Goal: Task Accomplishment & Management: Use online tool/utility

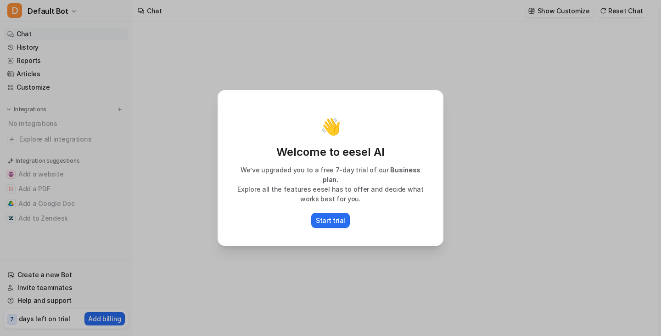
click at [334, 233] on div "👋 Welcome to eesel AI We’ve upgraded you to a free 7-day trial of our Business …" at bounding box center [331, 168] width 224 height 154
click at [295, 276] on div "👋 Welcome to eesel AI We’ve upgraded you to a free 7-day trial of our Business …" at bounding box center [330, 168] width 241 height 336
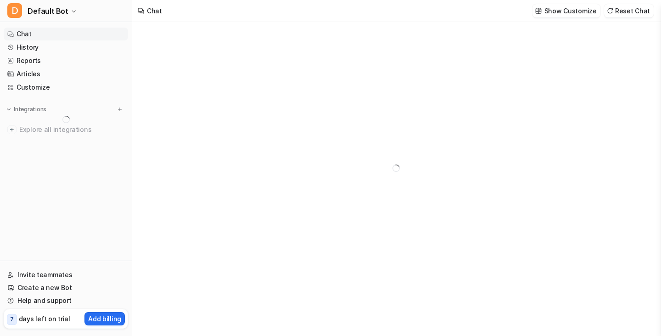
type textarea "**********"
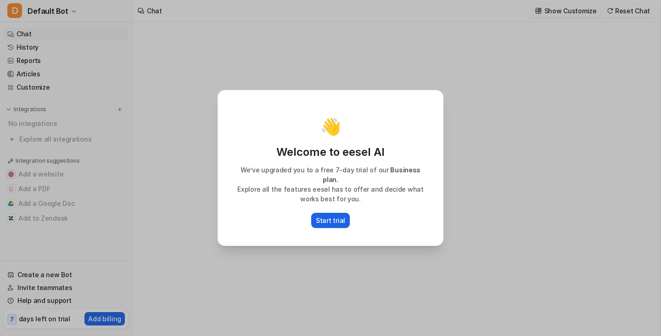
click at [326, 215] on p "Start trial" at bounding box center [330, 220] width 29 height 10
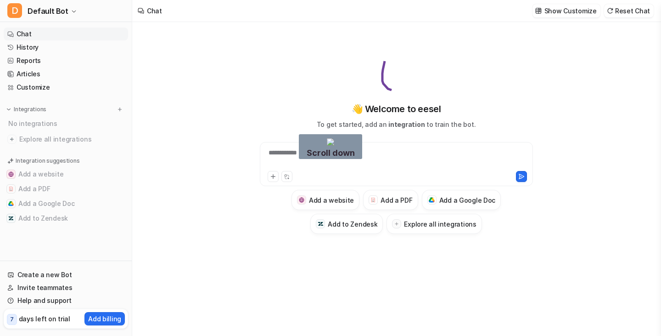
drag, startPoint x: 385, startPoint y: 61, endPoint x: 416, endPoint y: 91, distance: 43.2
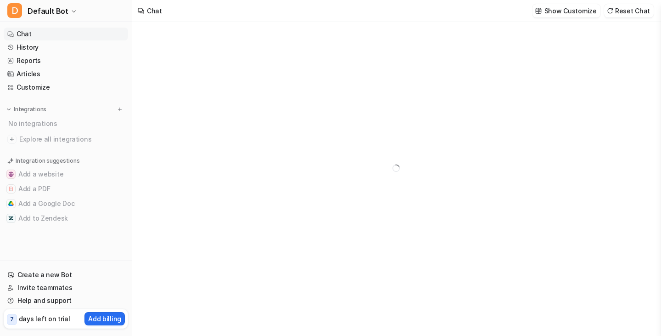
type textarea "**********"
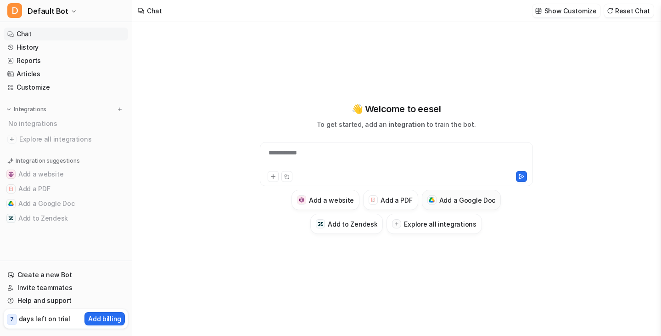
click at [474, 207] on button "Add a Google Doc" at bounding box center [461, 200] width 79 height 20
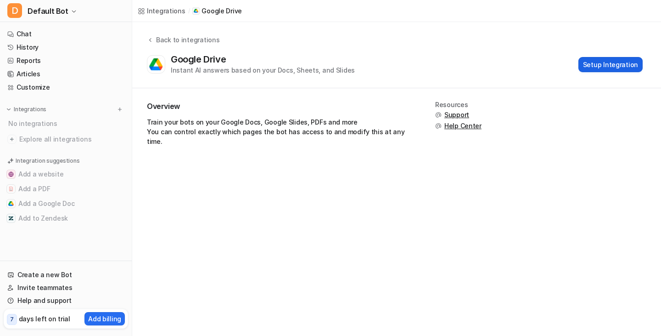
click at [603, 67] on button "Setup Integration" at bounding box center [611, 64] width 64 height 15
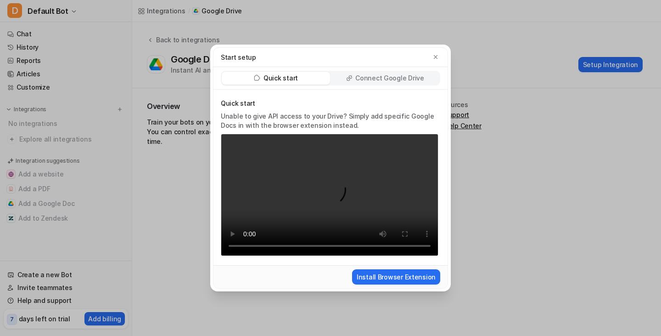
click at [421, 75] on p "Connect Google Drive" at bounding box center [390, 77] width 68 height 9
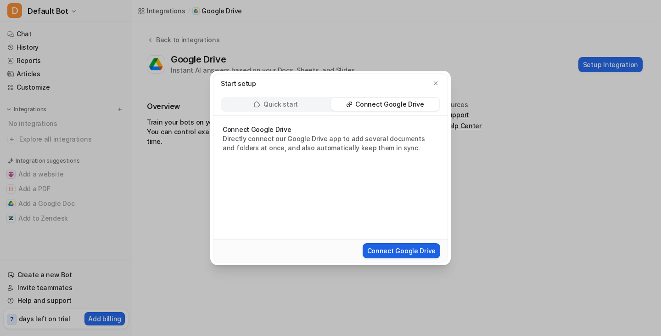
click at [410, 253] on button "Connect Google Drive" at bounding box center [402, 250] width 78 height 15
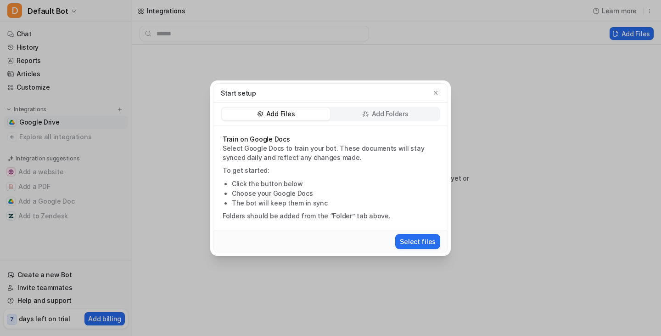
click at [407, 114] on p "Add Folders" at bounding box center [390, 113] width 37 height 9
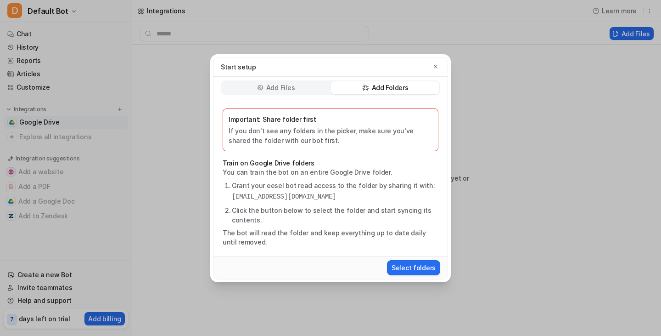
click at [288, 87] on p "Add Files" at bounding box center [280, 87] width 28 height 9
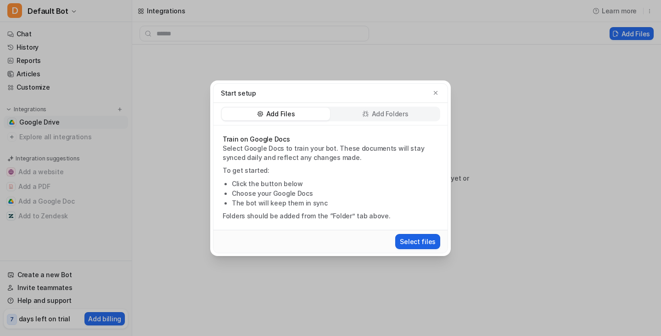
click at [407, 237] on button "Select files" at bounding box center [417, 241] width 45 height 15
click at [436, 94] on icon "button" at bounding box center [436, 93] width 6 height 6
